Goal: Task Accomplishment & Management: Use online tool/utility

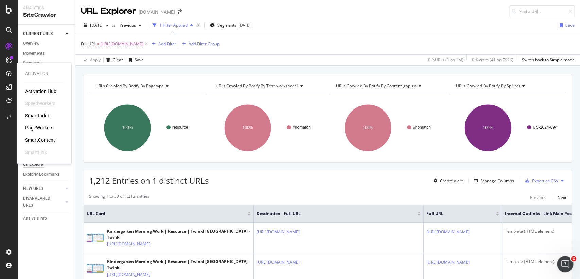
click at [42, 102] on div "SpeedWorkers" at bounding box center [40, 103] width 30 height 7
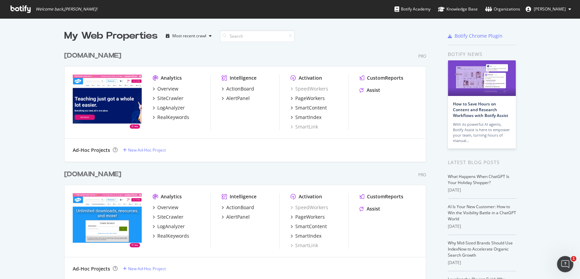
scroll to position [74, 0]
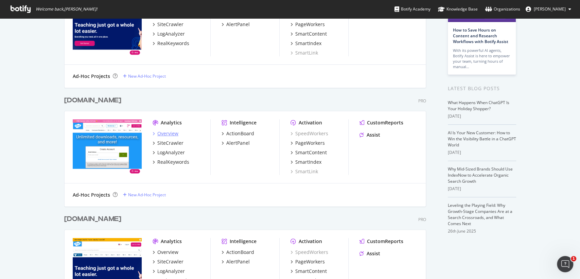
click at [166, 132] on div "Overview" at bounding box center [167, 133] width 21 height 7
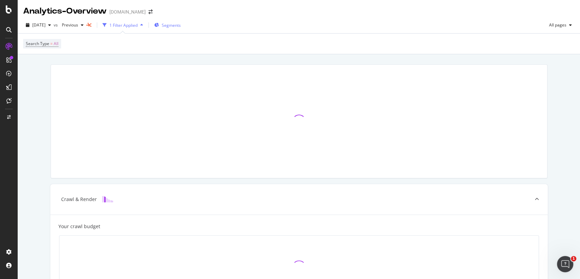
click at [180, 24] on span "Segments" at bounding box center [171, 25] width 19 height 6
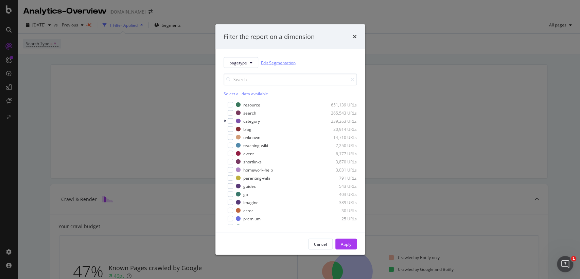
click at [269, 65] on link "Edit Segmentation" at bounding box center [278, 62] width 35 height 7
